Goal: Transaction & Acquisition: Book appointment/travel/reservation

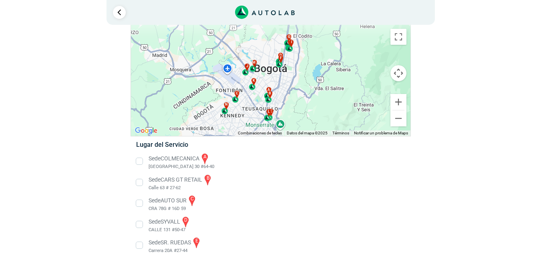
scroll to position [28, 0]
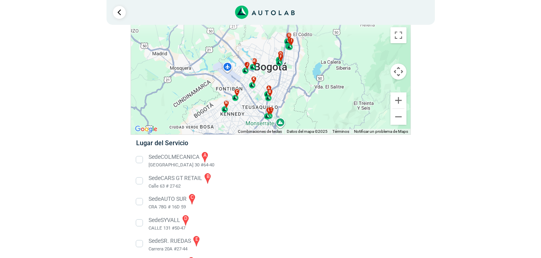
click at [141, 160] on li "Sede COLMECANICA a [GEOGRAPHIC_DATA] 30 #64-40" at bounding box center [270, 160] width 281 height 18
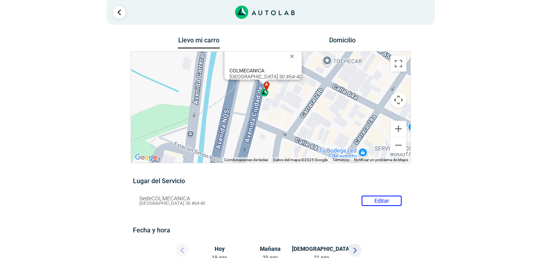
drag, startPoint x: 297, startPoint y: 143, endPoint x: 302, endPoint y: 132, distance: 11.8
click at [302, 132] on div "a b c d e f g" at bounding box center [271, 107] width 280 height 111
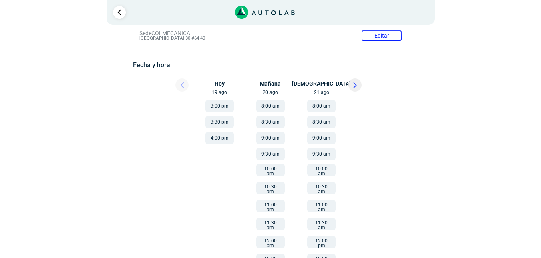
scroll to position [94, 0]
click at [352, 83] on button at bounding box center [355, 84] width 13 height 13
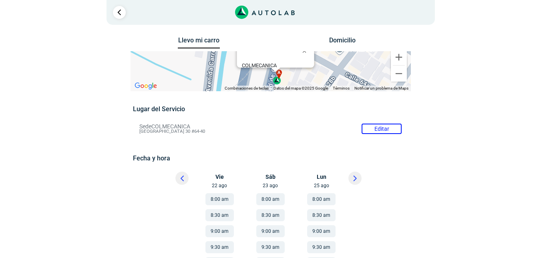
click at [354, 180] on icon at bounding box center [355, 178] width 2 height 5
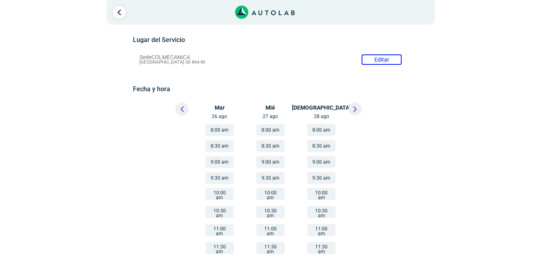
scroll to position [70, 0]
click at [213, 224] on button "11:00 am" at bounding box center [220, 230] width 28 height 12
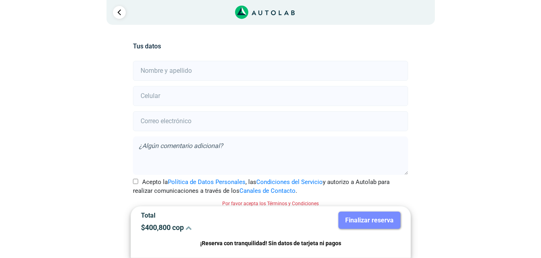
scroll to position [177, 0]
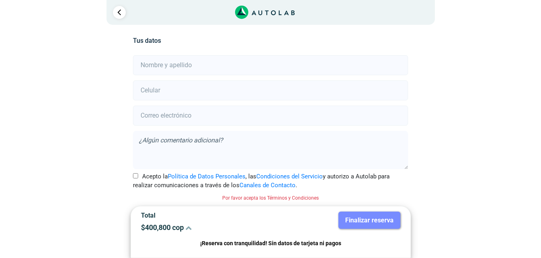
click at [216, 68] on input "text" at bounding box center [270, 65] width 275 height 20
type input "[PERSON_NAME]"
type input "[EMAIL_ADDRESS][DOMAIN_NAME]"
click at [213, 89] on input "number" at bounding box center [270, 91] width 275 height 20
type input "3132840941"
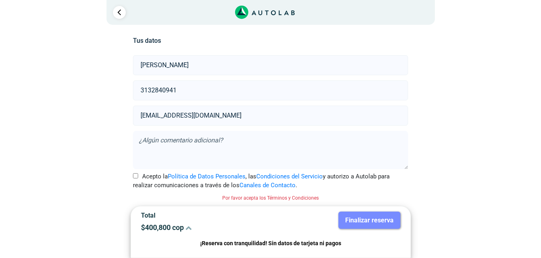
drag, startPoint x: 202, startPoint y: 115, endPoint x: 165, endPoint y: 115, distance: 36.5
click at [166, 115] on input "[EMAIL_ADDRESS][DOMAIN_NAME]" at bounding box center [270, 116] width 275 height 20
type input "[EMAIL_ADDRESS][DOMAIN_NAME]"
click at [129, 149] on div "Llevo mi carro [GEOGRAPHIC_DATA] ← Mover a la izquierda → Mover a la derecha ↑ …" at bounding box center [271, 58] width 389 height 401
click at [135, 178] on input "Acepto la Política de Datos Personales , las Condiciones del Servicio y autoriz…" at bounding box center [135, 176] width 5 height 5
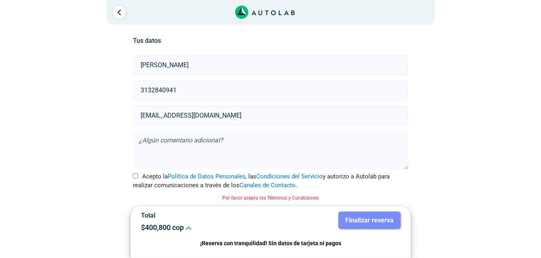
checkbox input "true"
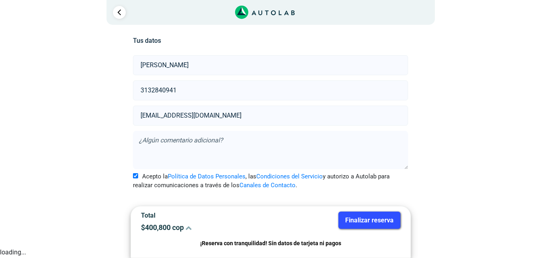
scroll to position [167, 0]
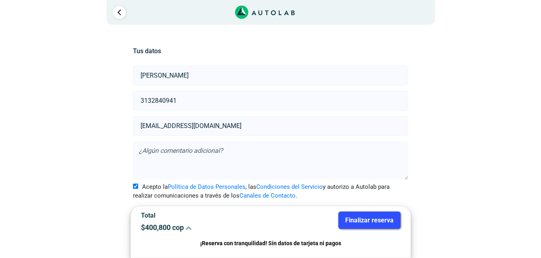
click at [372, 217] on button "Finalizar reserva" at bounding box center [370, 220] width 62 height 17
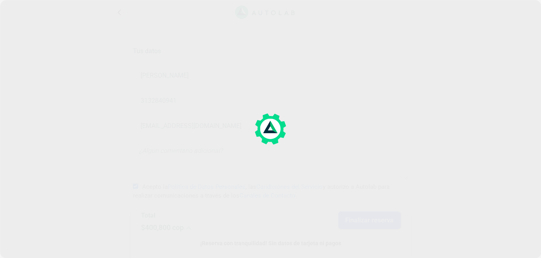
scroll to position [0, 0]
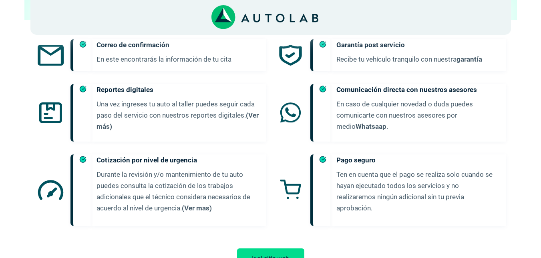
scroll to position [464, 0]
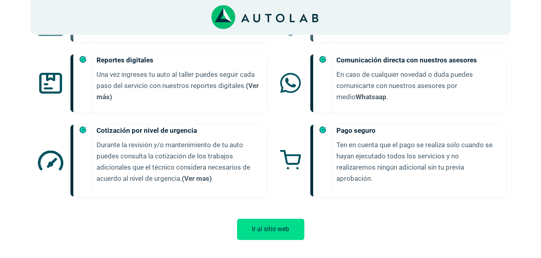
click at [272, 225] on button "Ir al sitio web" at bounding box center [270, 229] width 67 height 21
